Goal: Find specific page/section: Find specific page/section

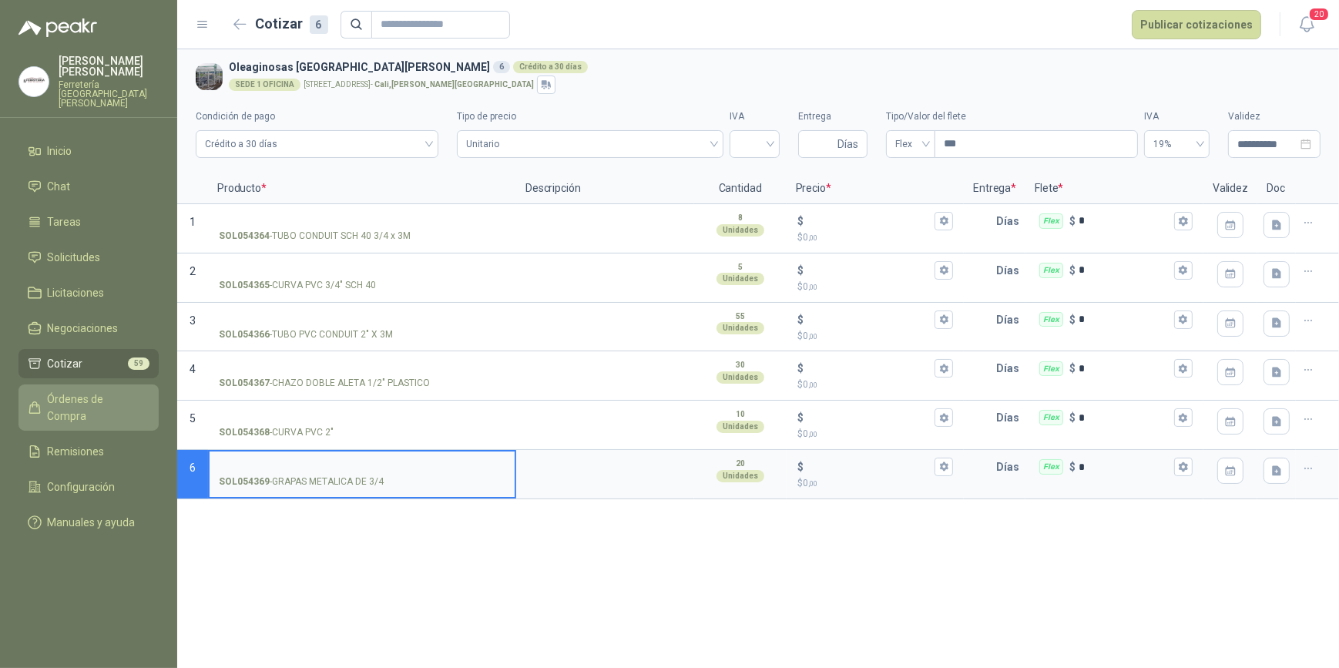
click at [88, 391] on span "Órdenes de Compra" at bounding box center [96, 408] width 96 height 34
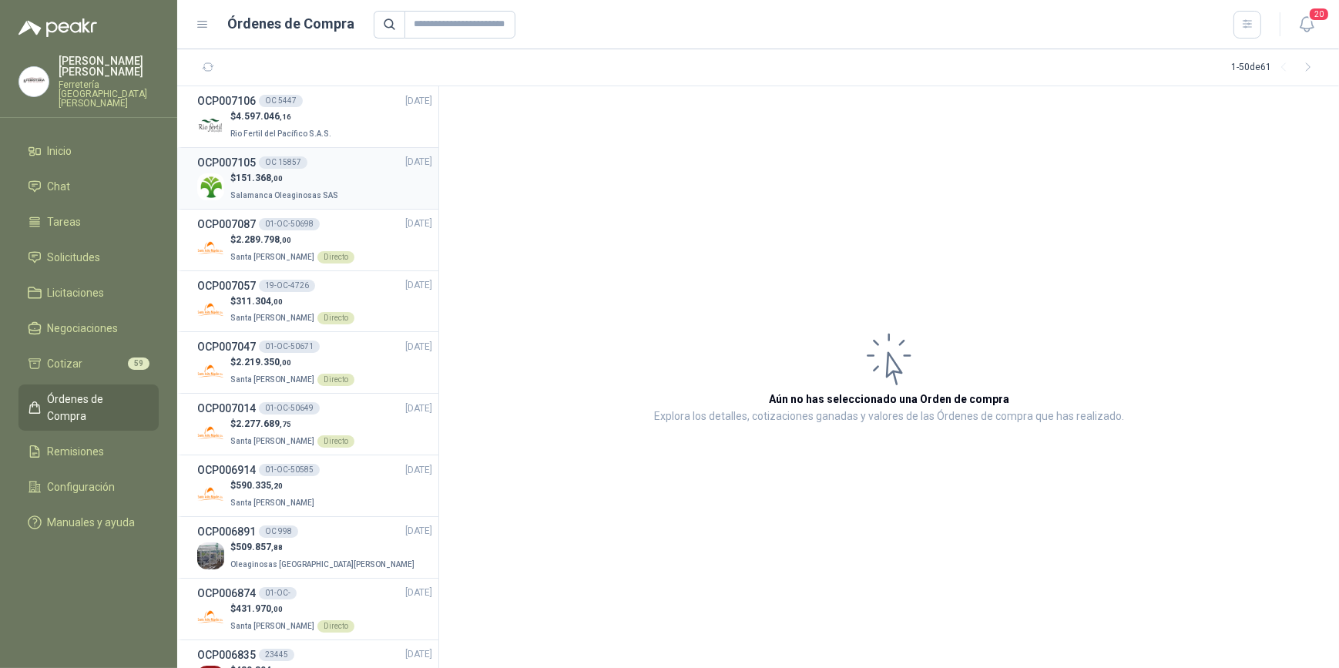
click at [343, 176] on div "$ 151.368 ,00 Salamanca Oleaginosas SAS" at bounding box center [314, 187] width 235 height 32
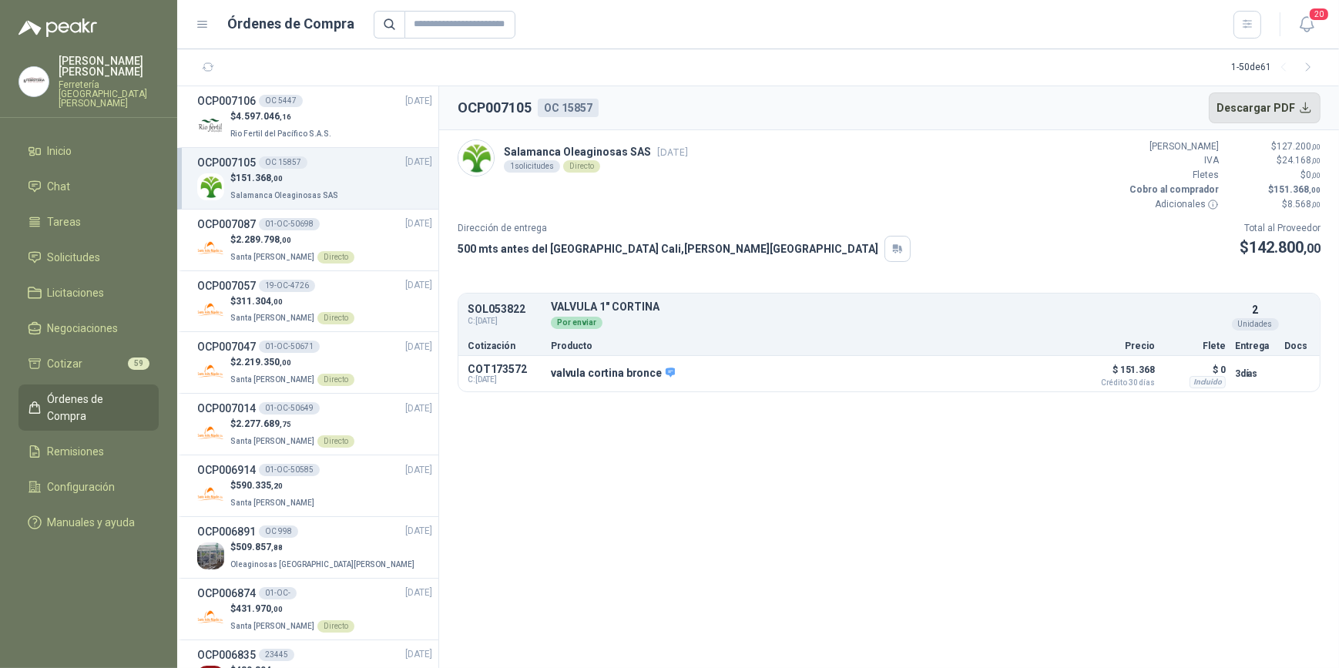
click at [1260, 105] on button "Descargar PDF" at bounding box center [1265, 107] width 113 height 31
click at [311, 128] on p "Rio Fertil del Pacífico S.A.S." at bounding box center [282, 132] width 104 height 17
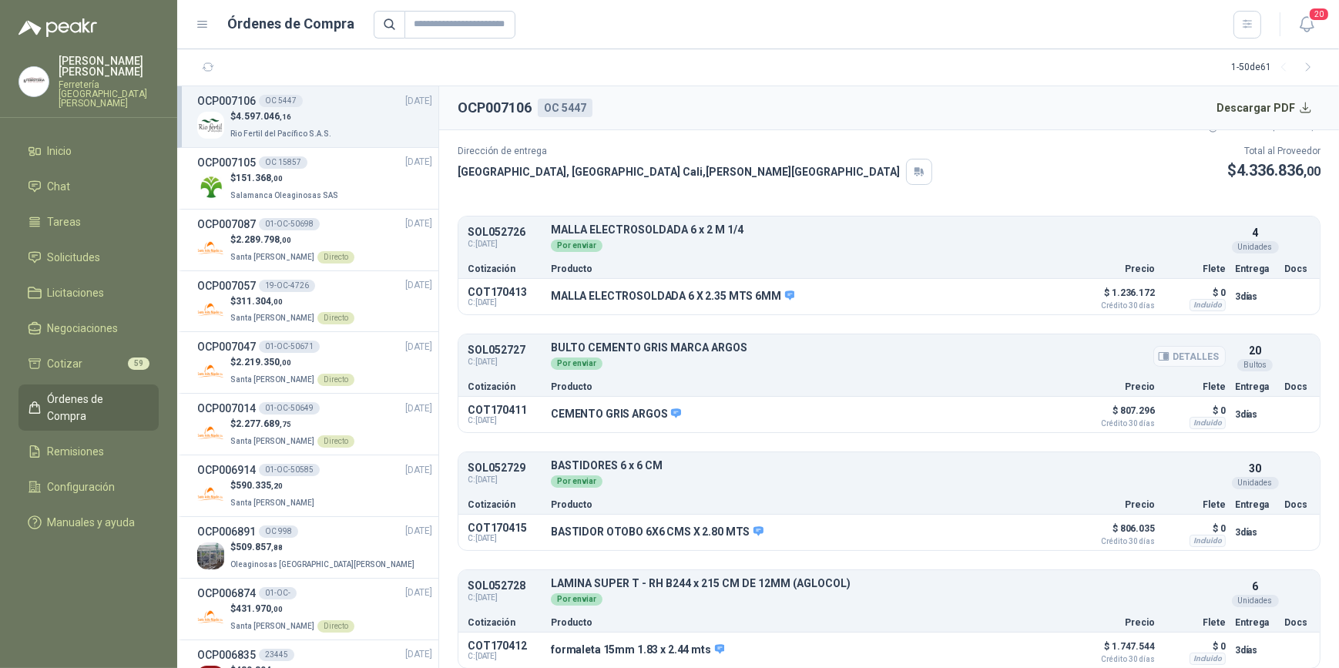
scroll to position [85, 0]
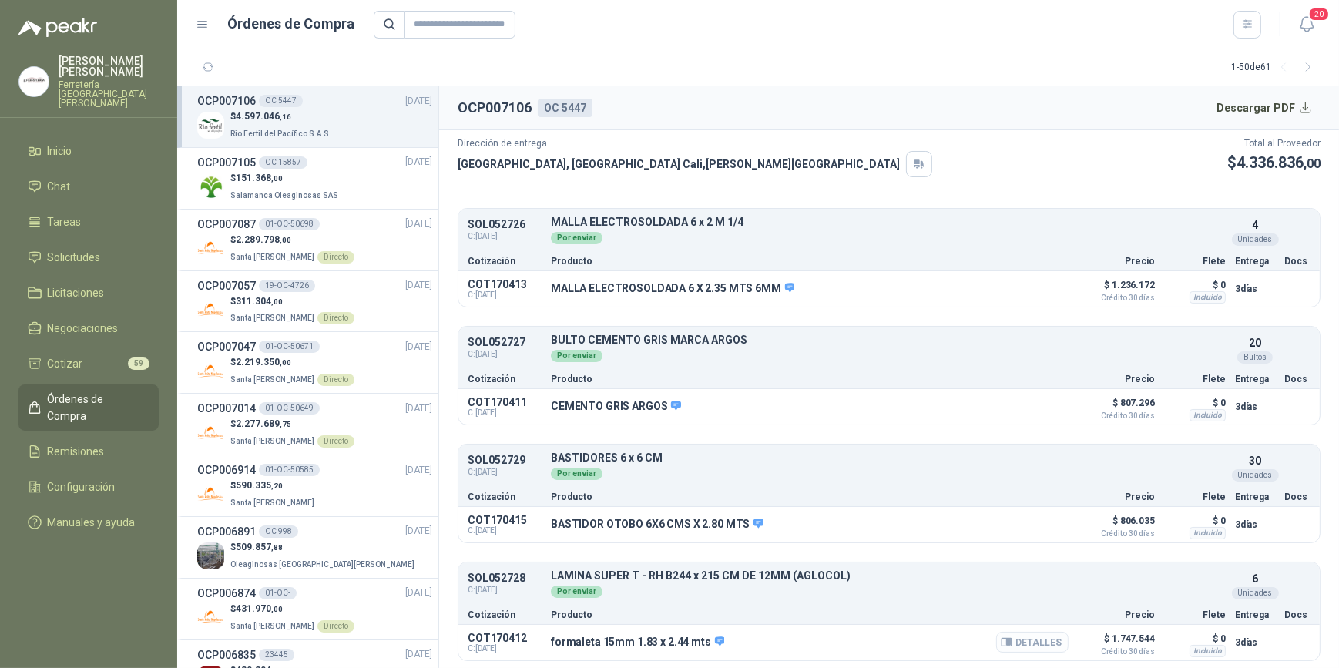
click at [1020, 640] on button "Detalles" at bounding box center [1032, 642] width 72 height 21
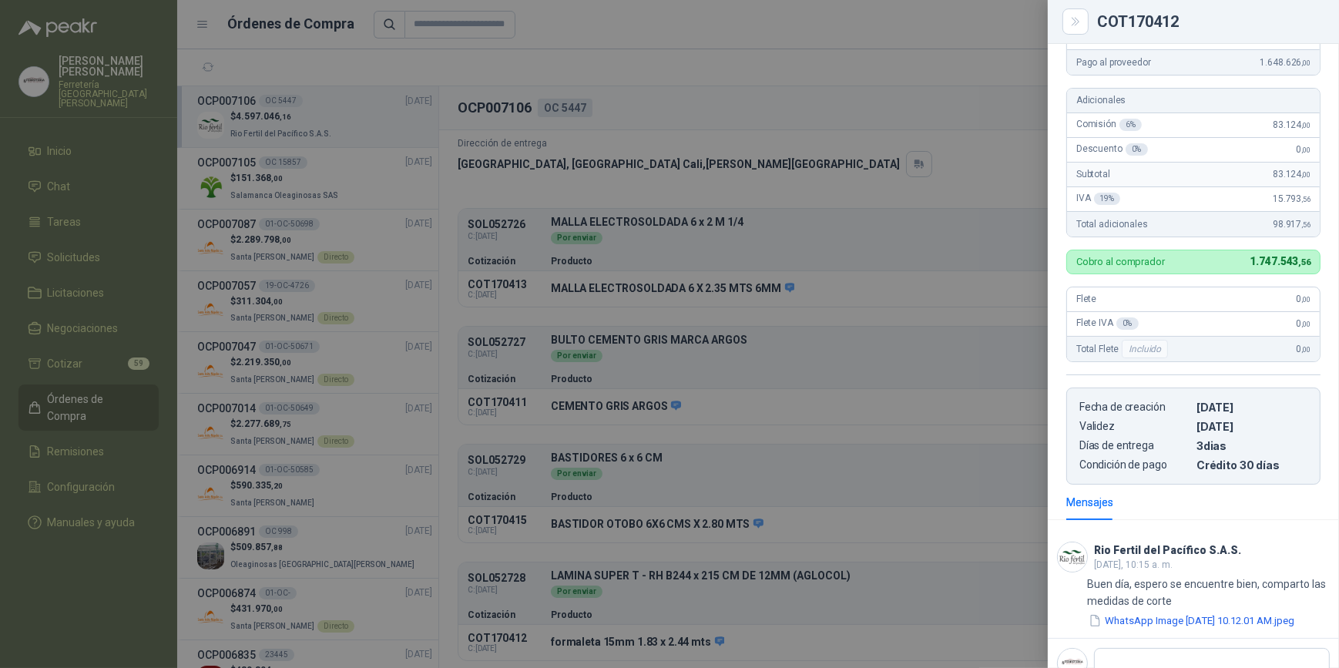
scroll to position [0, 0]
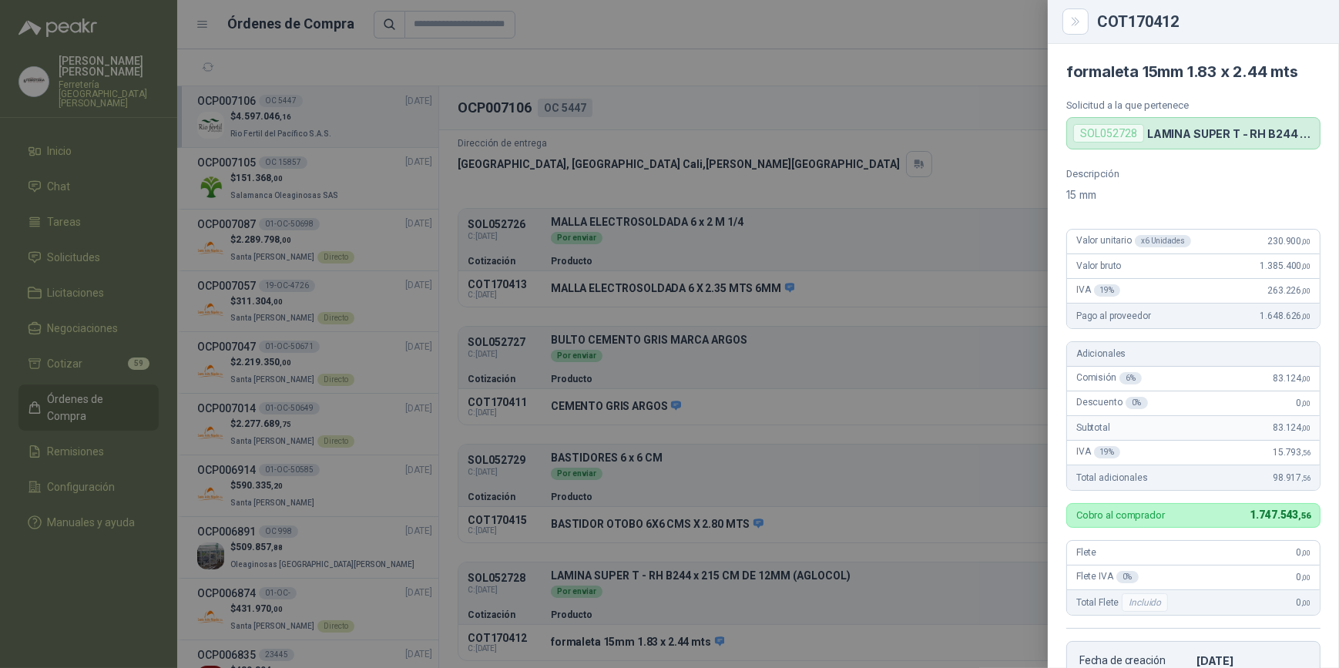
click at [925, 68] on div at bounding box center [669, 334] width 1339 height 668
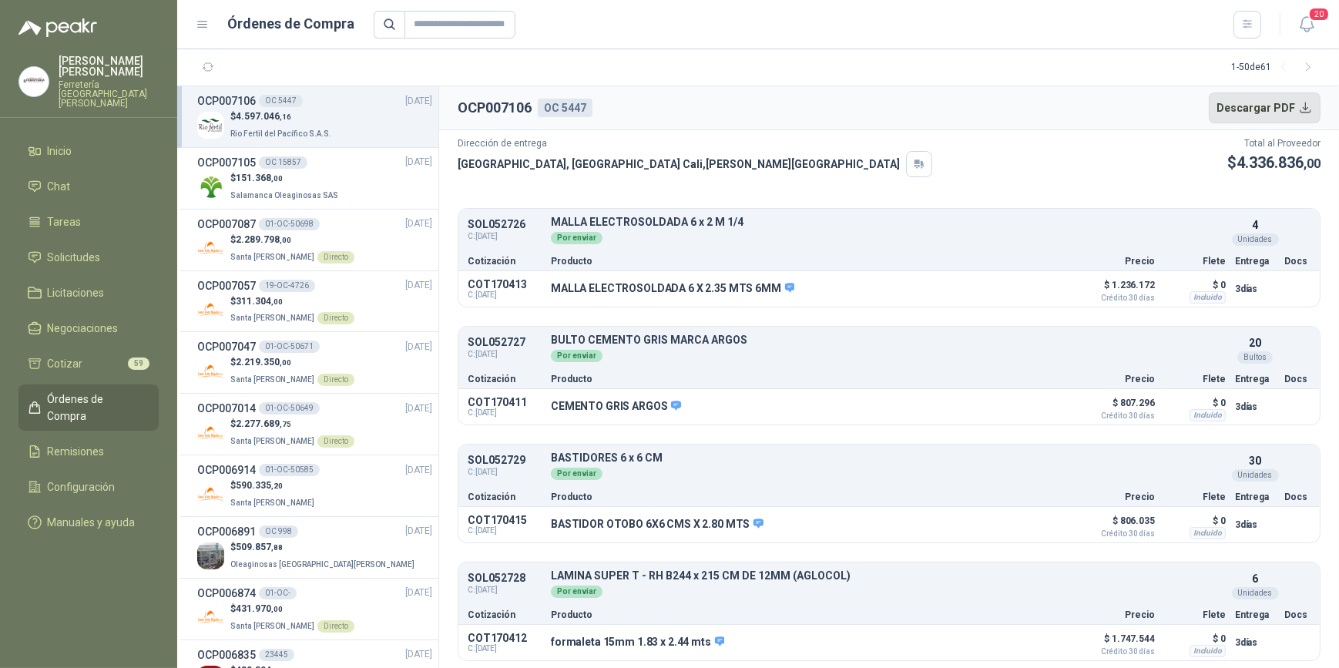
click at [1257, 107] on button "Descargar PDF" at bounding box center [1265, 107] width 113 height 31
click at [1026, 285] on button "Detalles" at bounding box center [1032, 288] width 72 height 21
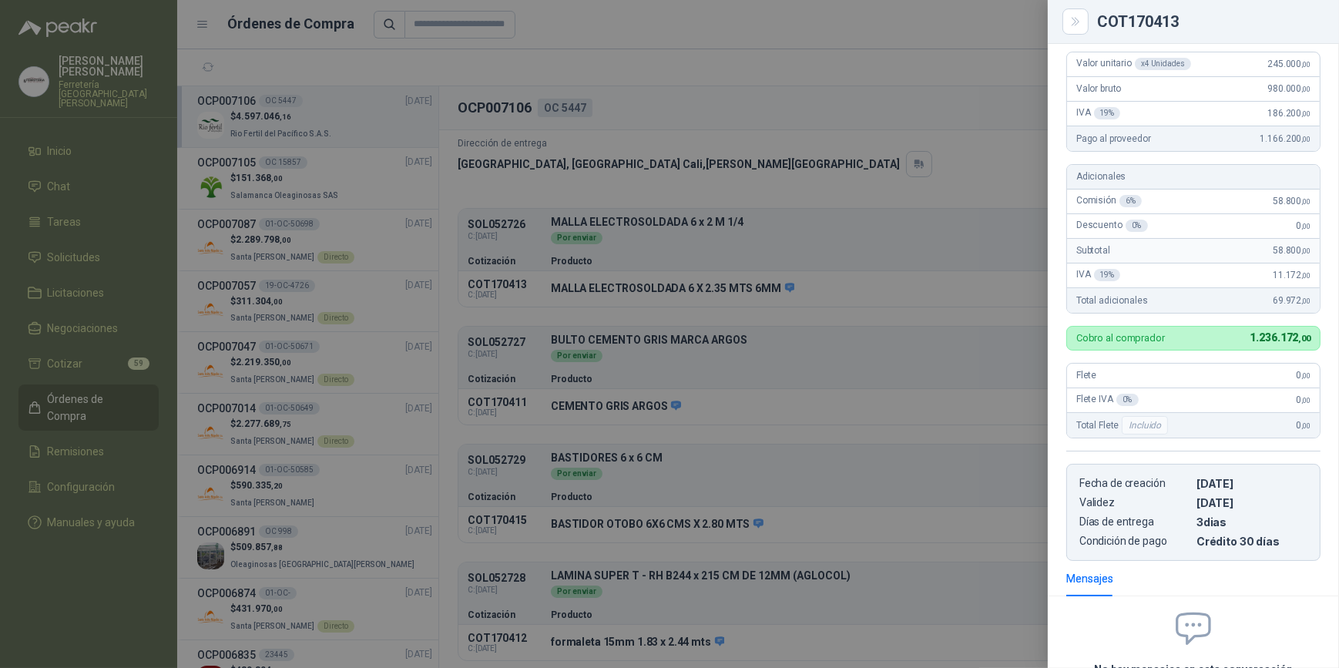
scroll to position [0, 0]
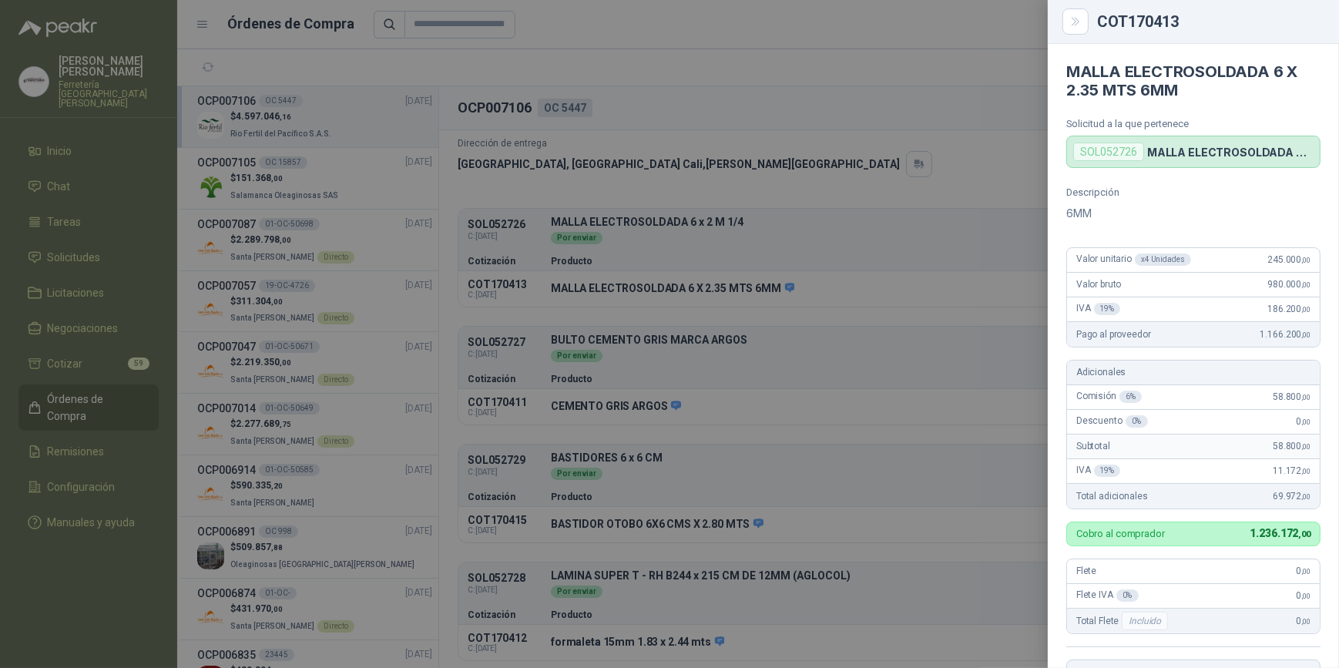
click at [911, 177] on div at bounding box center [669, 334] width 1339 height 668
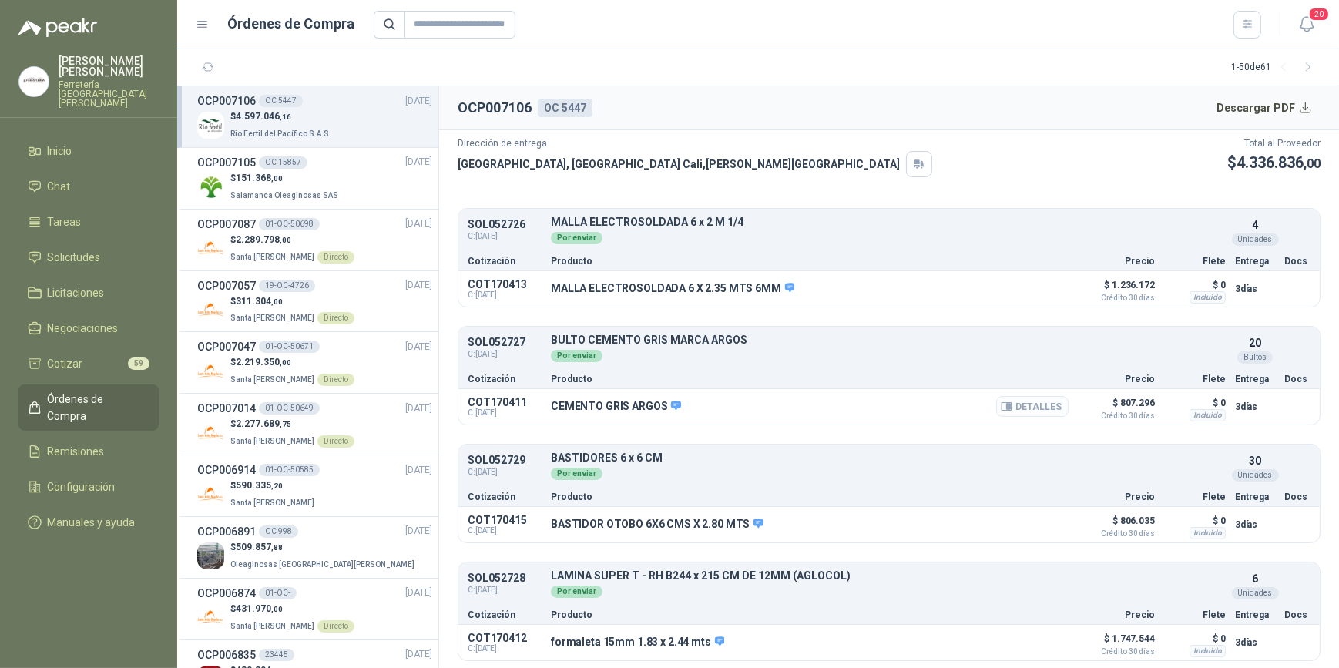
click at [1016, 405] on button "Detalles" at bounding box center [1032, 406] width 72 height 21
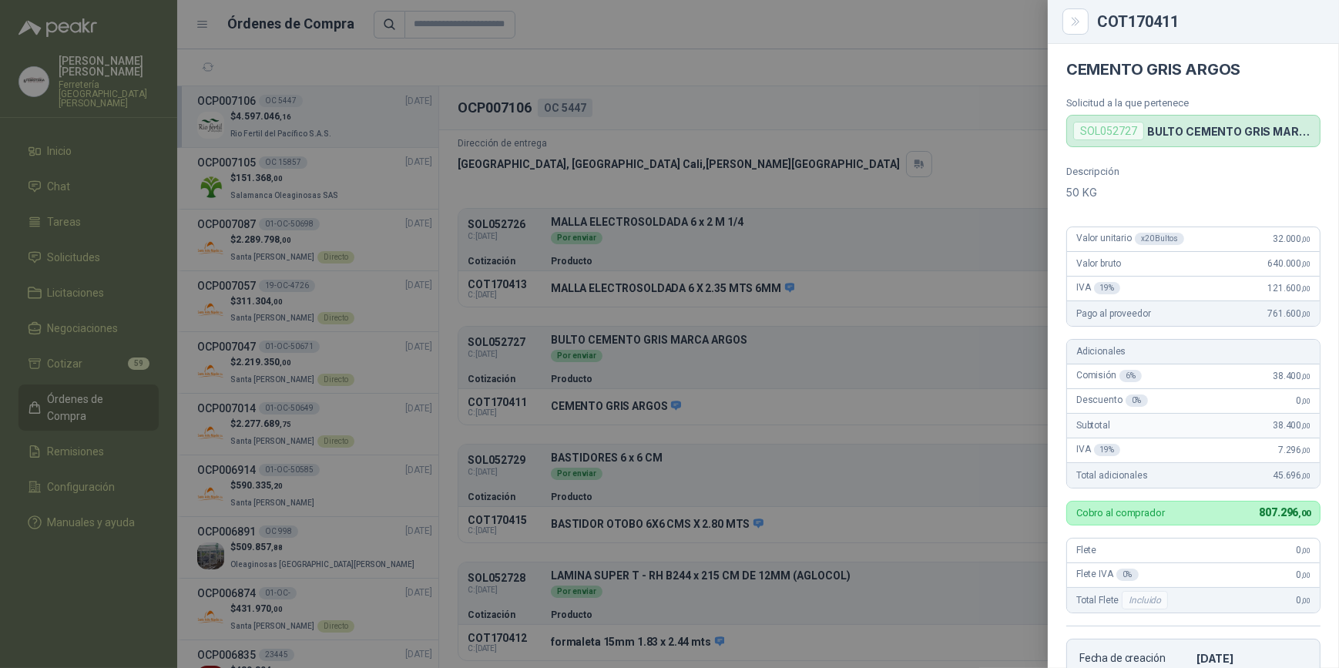
scroll to position [0, 0]
click at [868, 113] on div at bounding box center [669, 334] width 1339 height 668
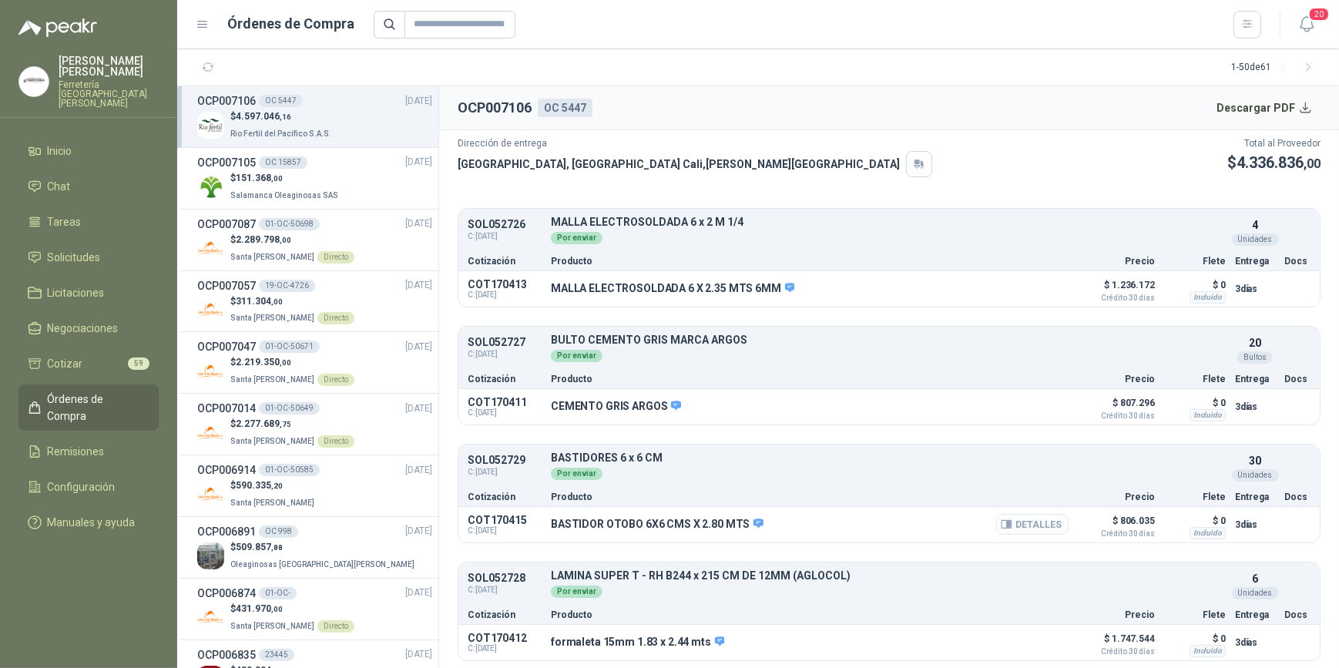
click at [1020, 524] on button "Detalles" at bounding box center [1032, 524] width 72 height 21
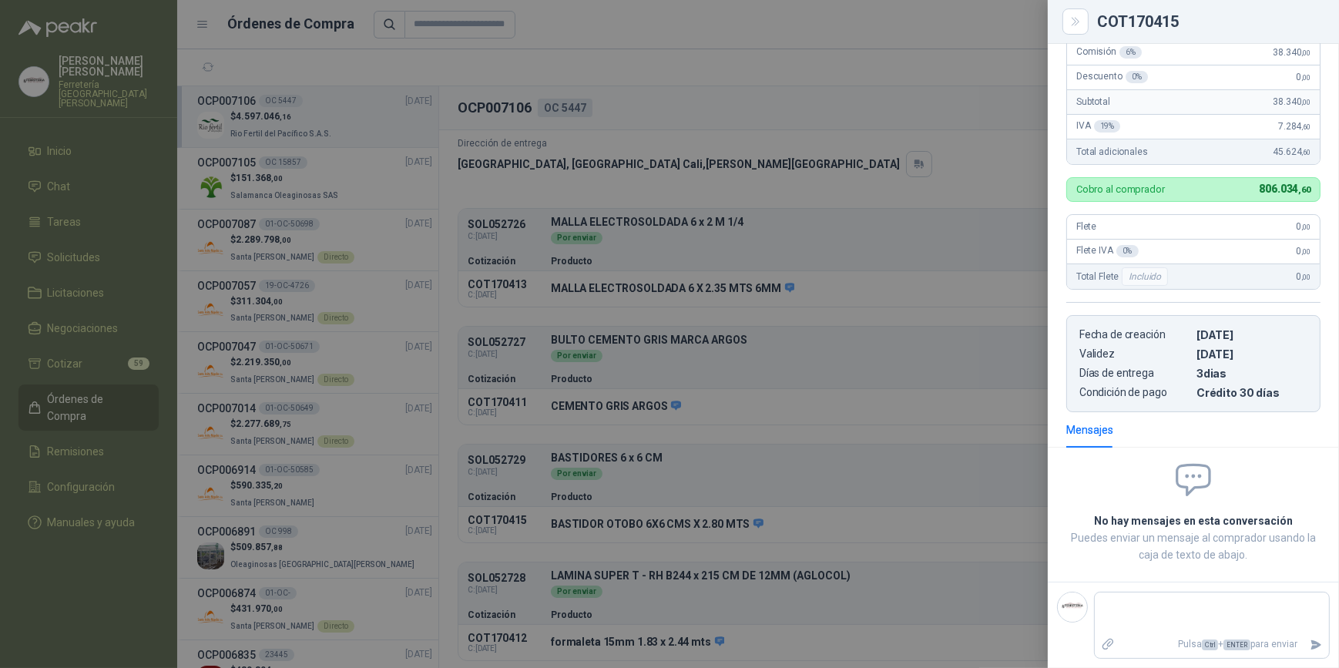
scroll to position [0, 0]
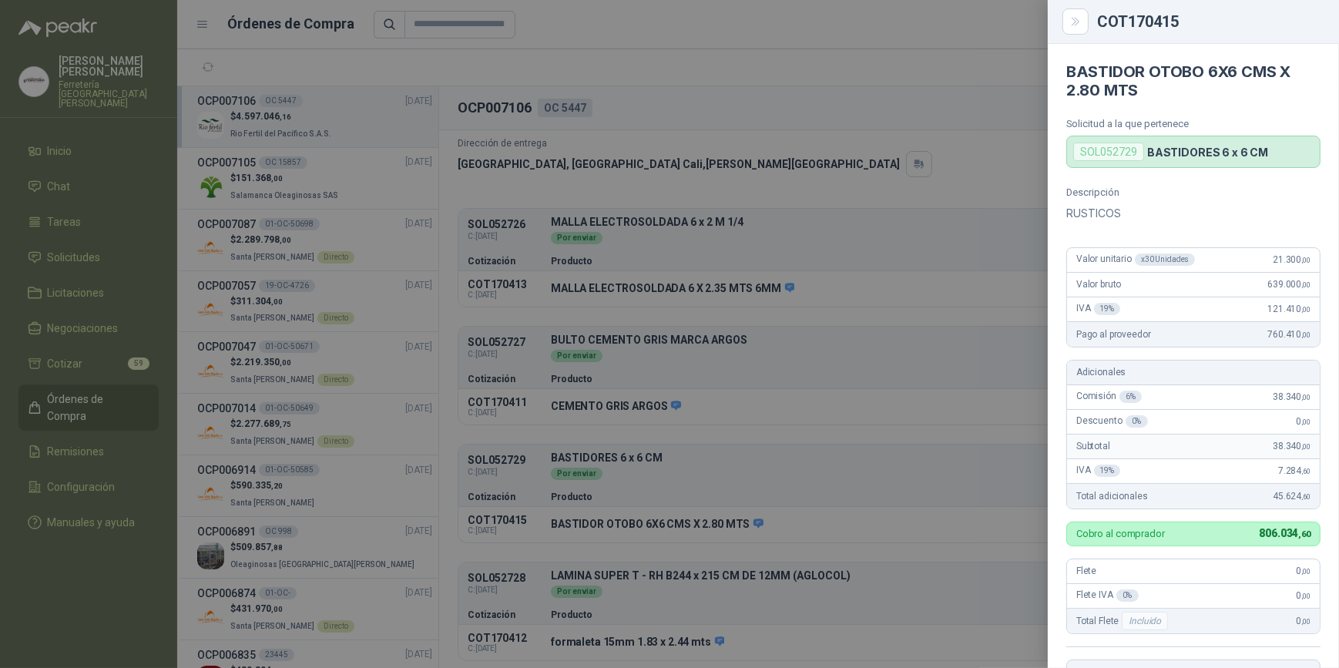
click at [914, 231] on div at bounding box center [669, 334] width 1339 height 668
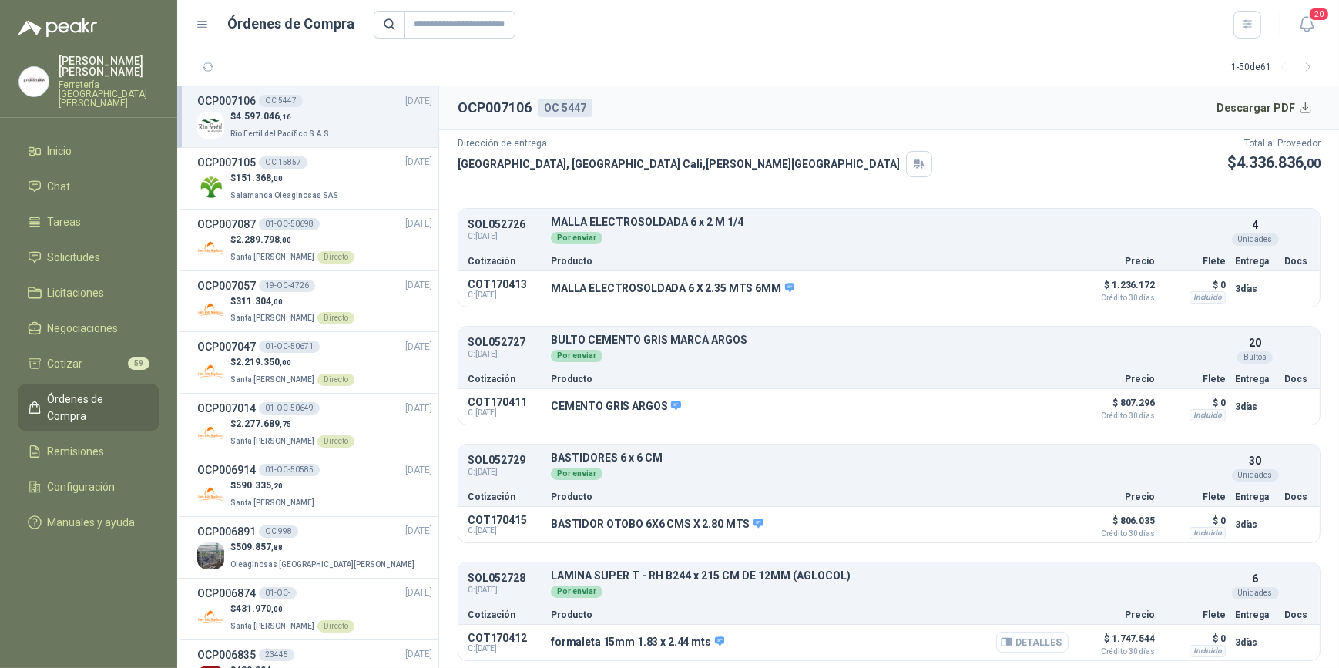
click at [1010, 640] on button "Detalles" at bounding box center [1032, 642] width 72 height 21
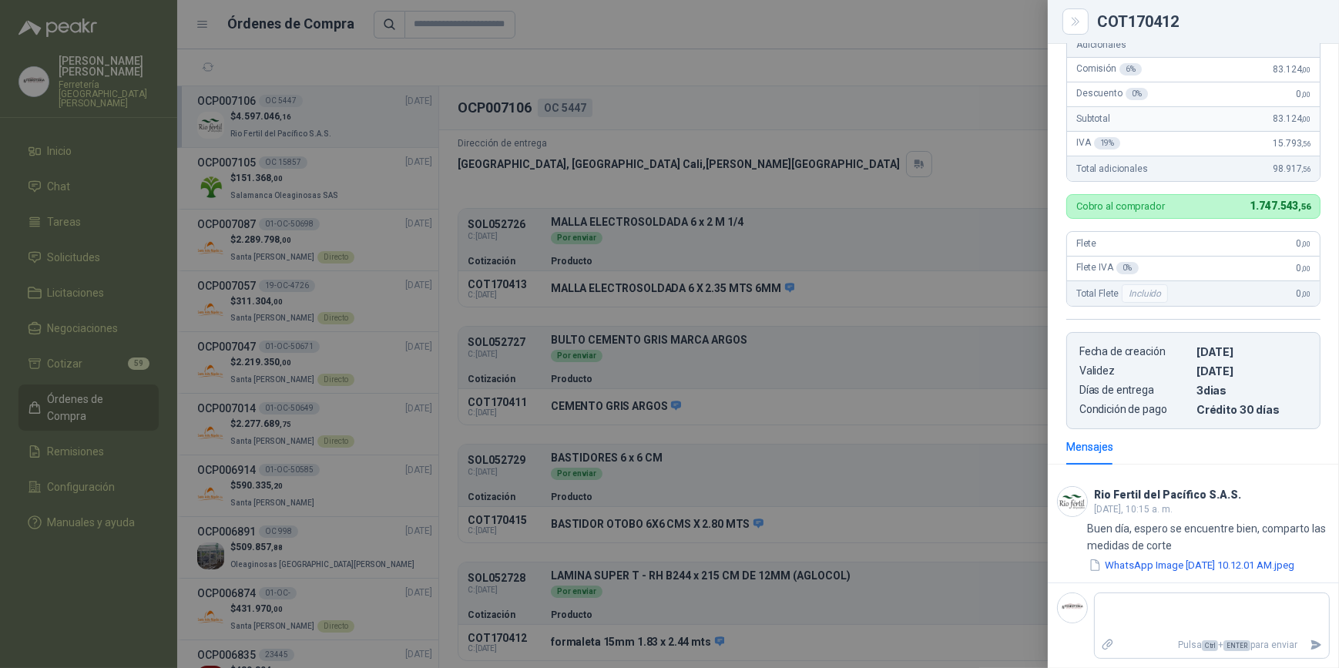
scroll to position [323, 0]
click at [1201, 558] on button "WhatsApp Image [DATE] 10.12.01 AM.jpeg" at bounding box center [1191, 565] width 209 height 16
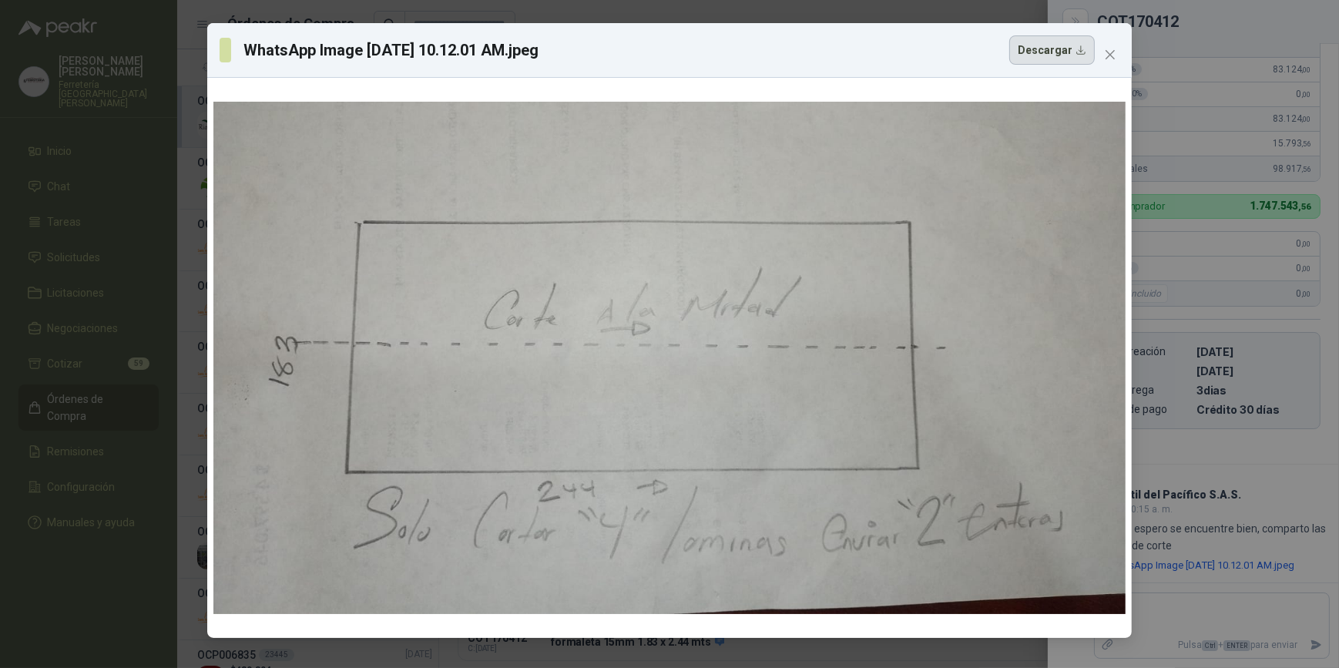
click at [1063, 49] on button "Descargar" at bounding box center [1053, 49] width 86 height 29
click at [723, 39] on div "WhatsApp Image [DATE] 10.12.01 AM.jpeg Descargar" at bounding box center [657, 49] width 875 height 29
click at [1109, 55] on icon "close" at bounding box center [1110, 55] width 12 height 12
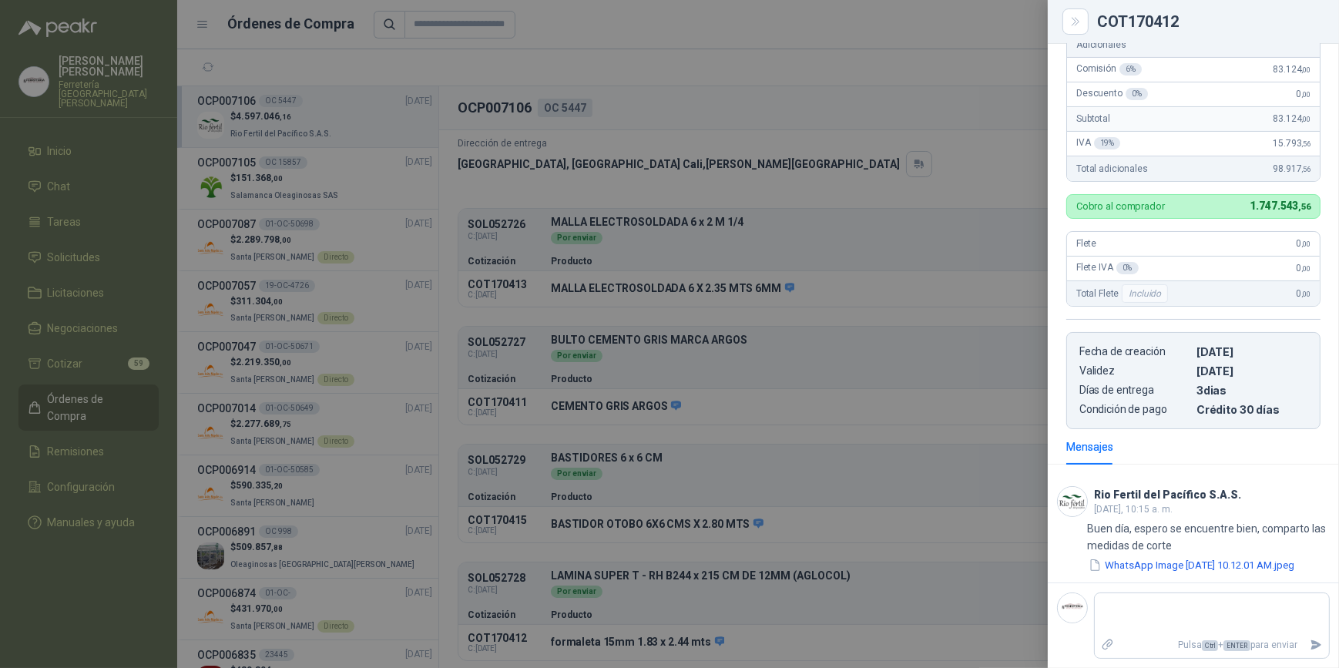
click at [832, 451] on div at bounding box center [669, 334] width 1339 height 668
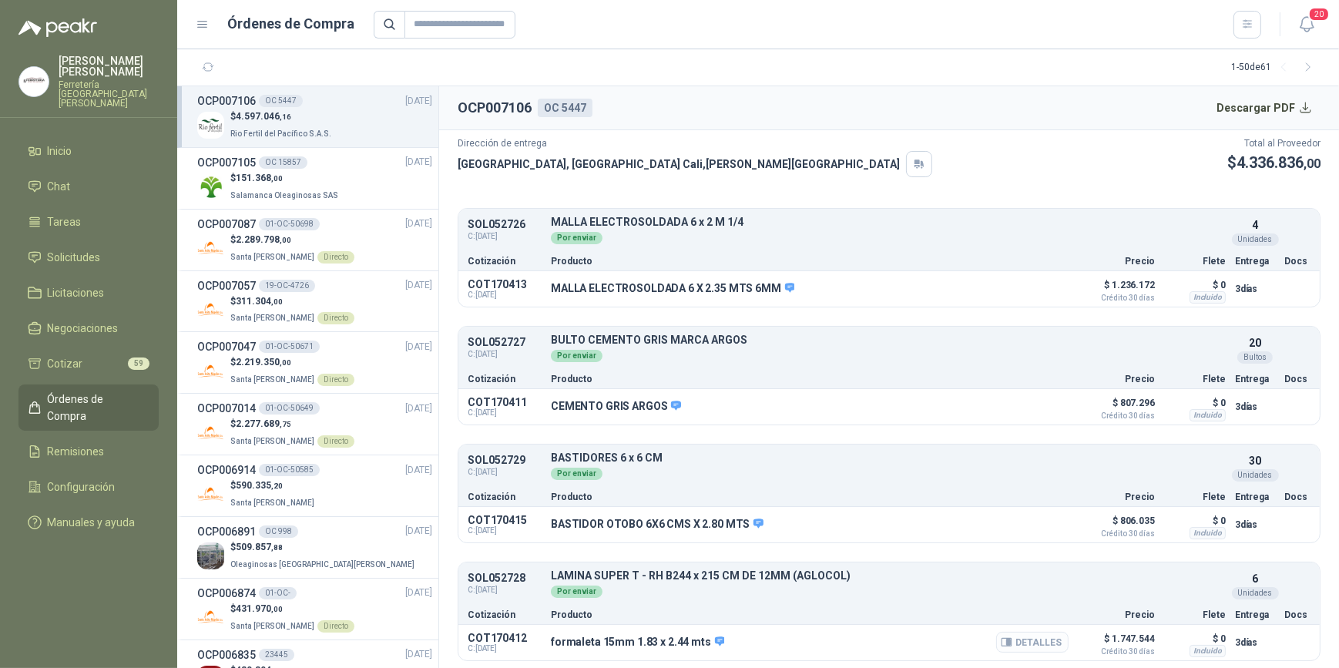
click at [1023, 640] on button "Detalles" at bounding box center [1032, 642] width 72 height 21
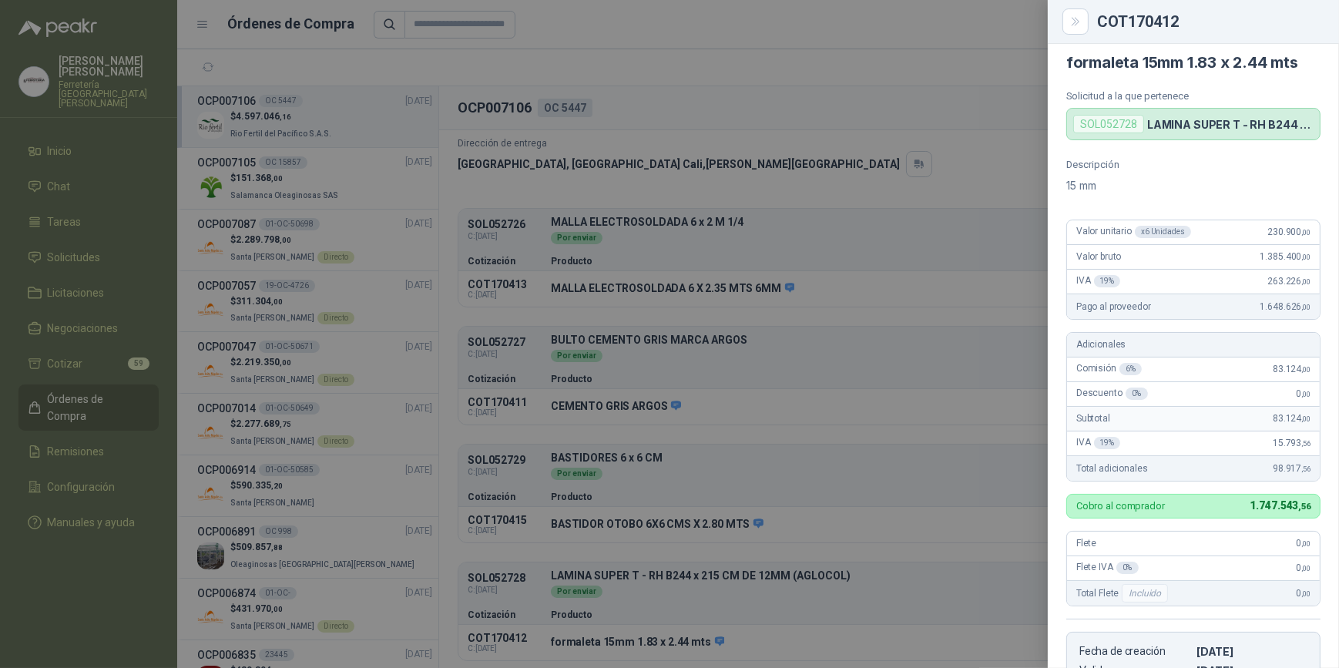
scroll to position [0, 0]
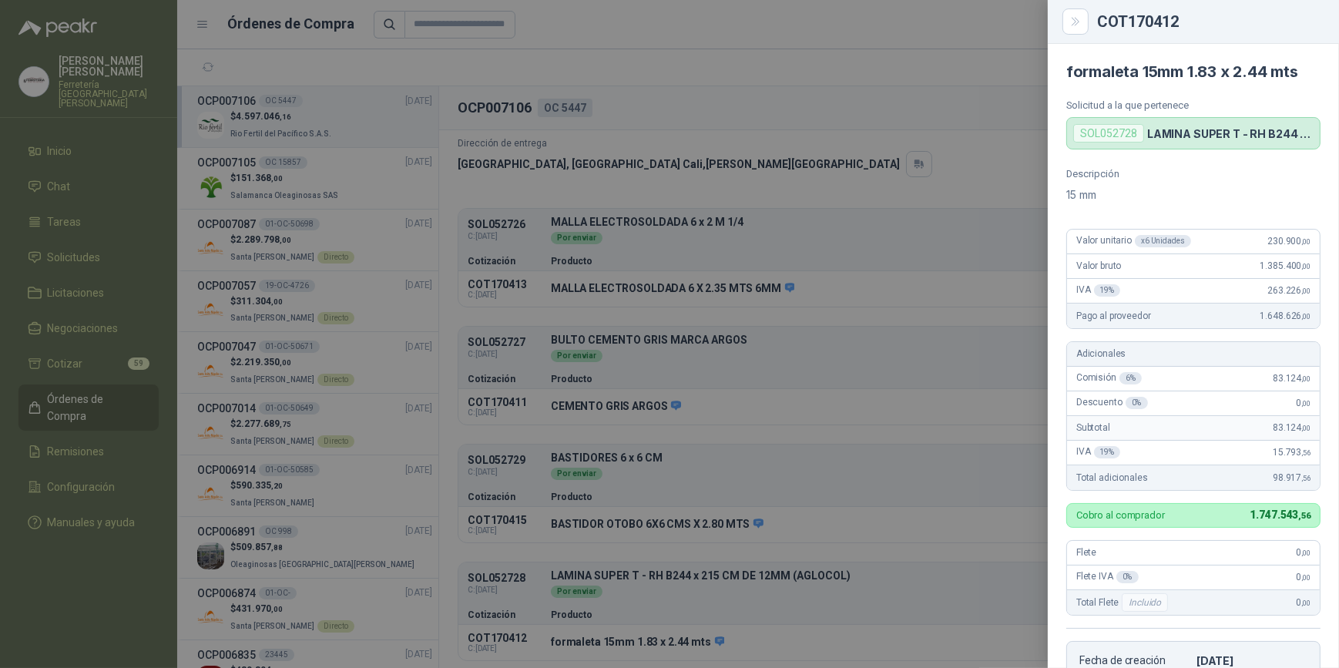
click at [645, 27] on div at bounding box center [669, 334] width 1339 height 668
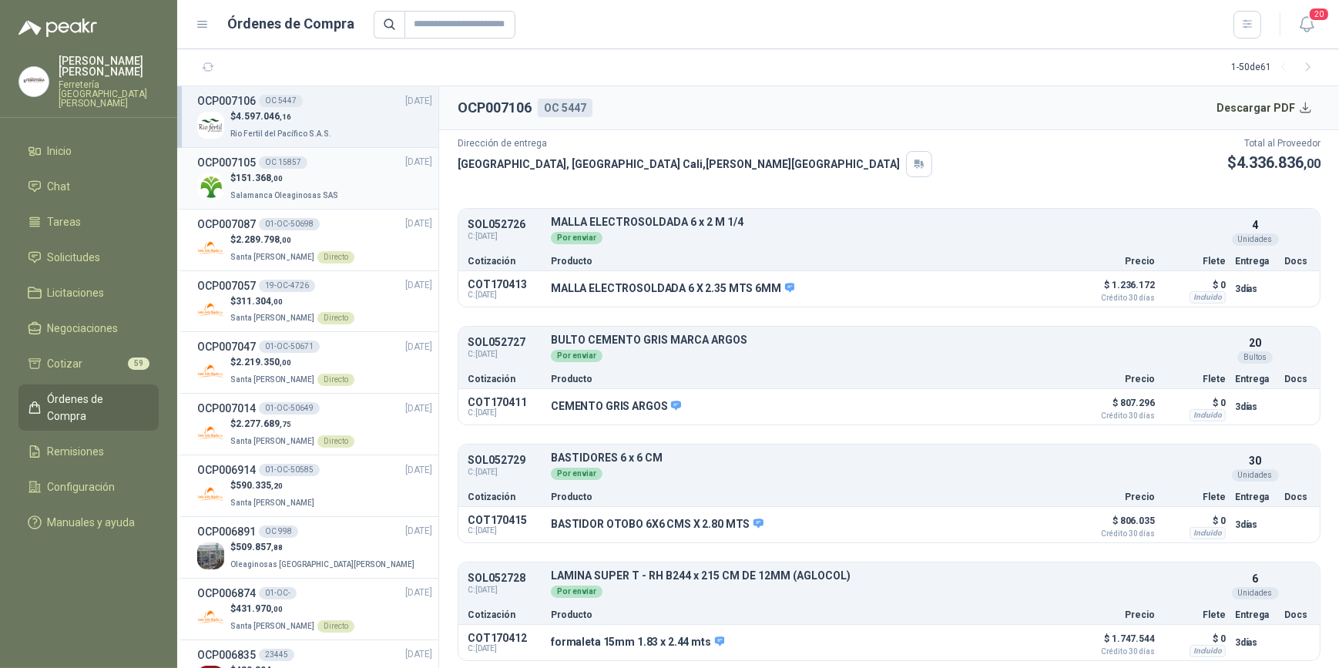
click at [269, 179] on span "151.368 ,00" at bounding box center [259, 178] width 47 height 11
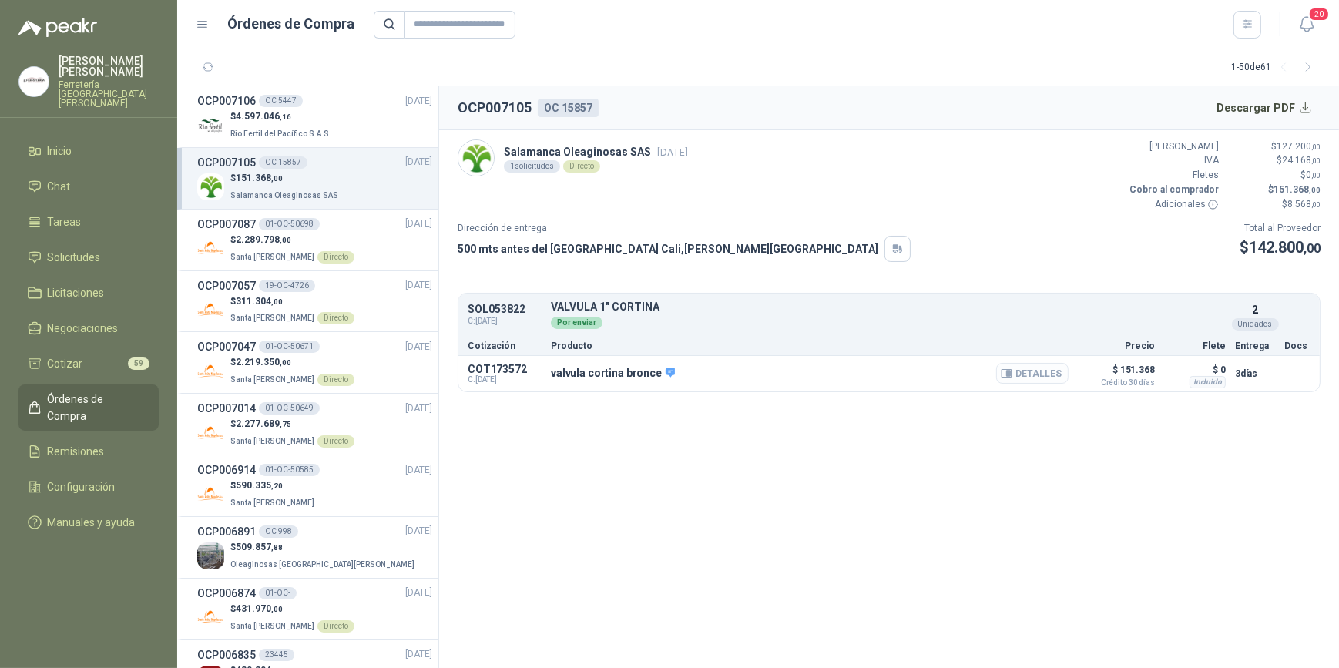
click at [1034, 370] on button "Detalles" at bounding box center [1032, 373] width 72 height 21
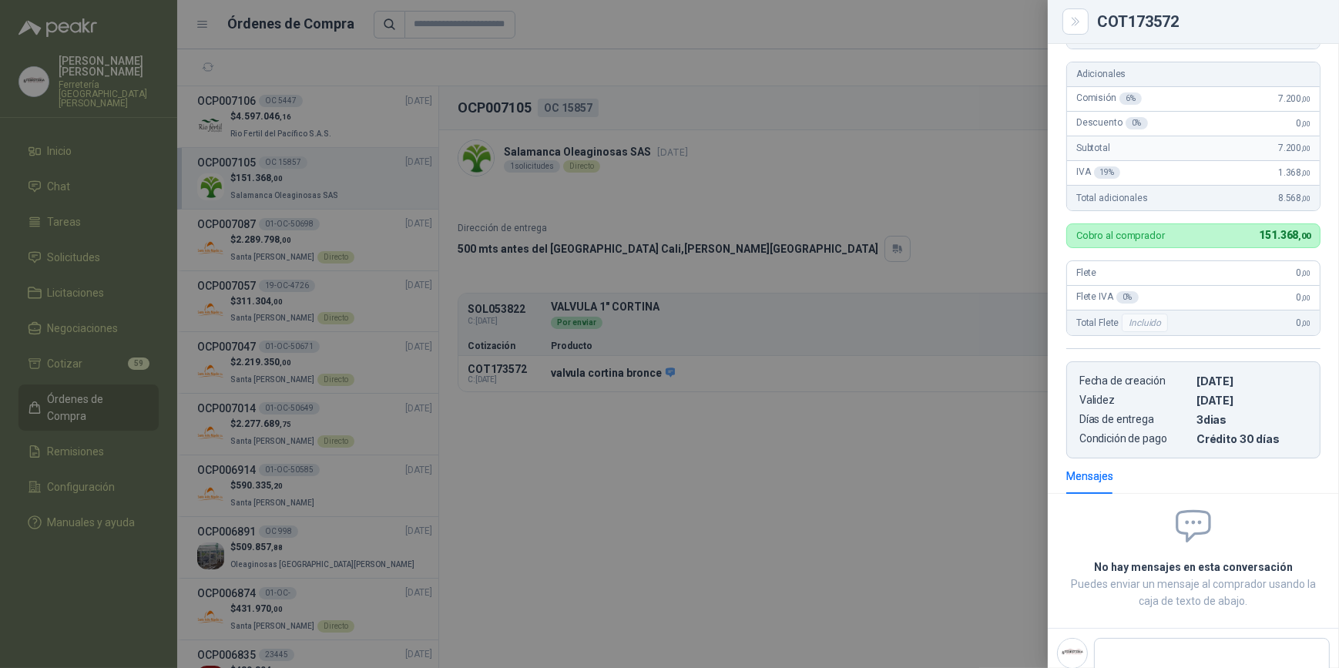
scroll to position [328, 0]
